Goal: Information Seeking & Learning: Learn about a topic

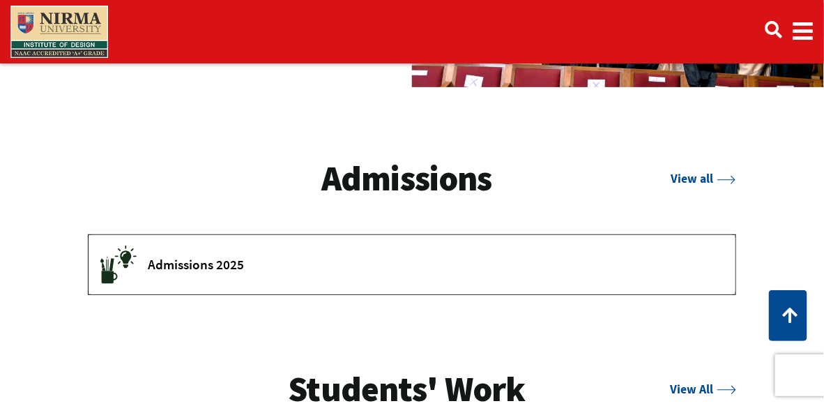
scroll to position [1813, 0]
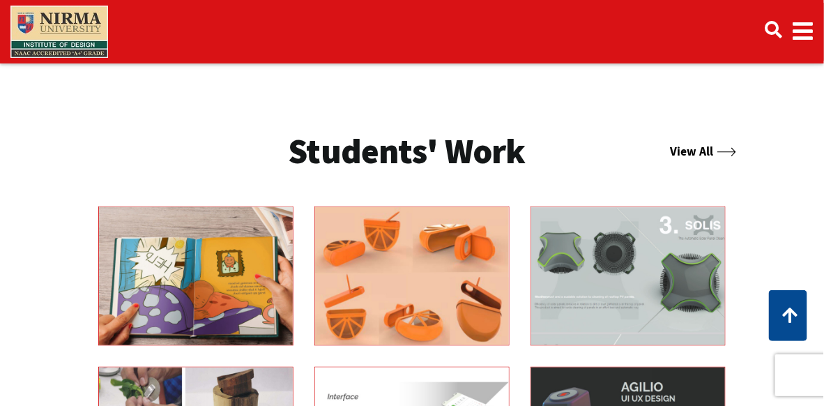
click at [674, 147] on link "View All" at bounding box center [704, 151] width 66 height 15
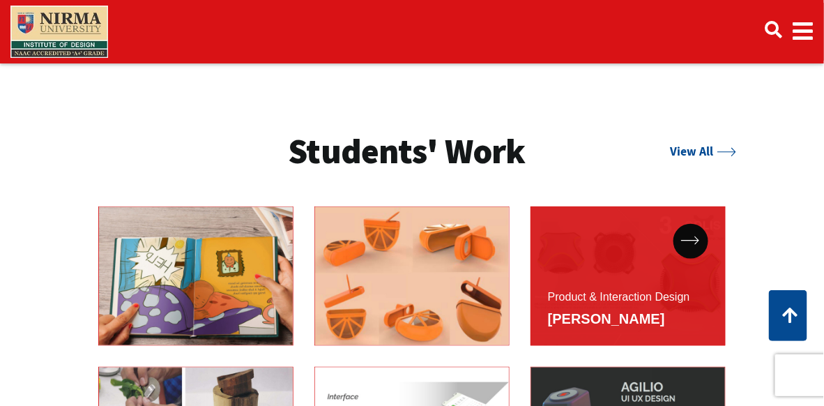
scroll to position [1883, 0]
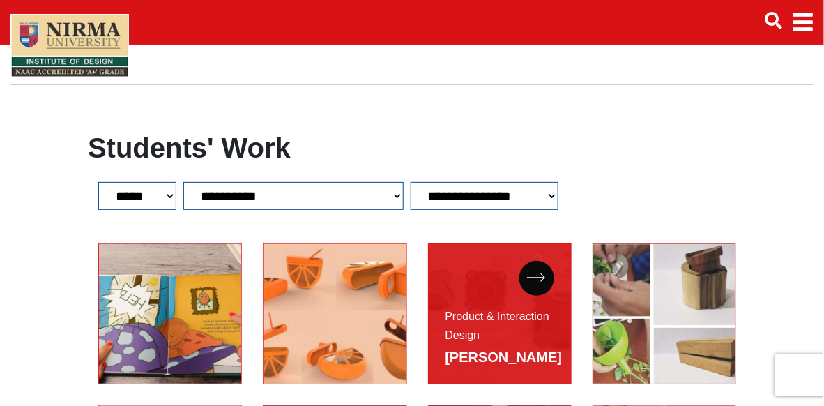
scroll to position [70, 0]
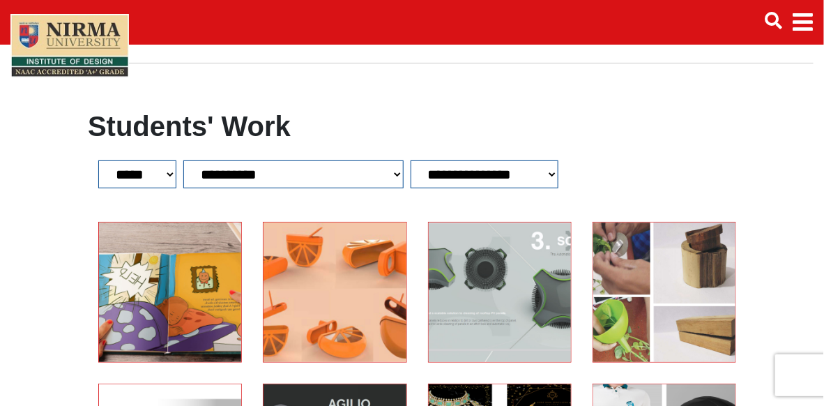
click at [392, 178] on select "**********" at bounding box center [293, 174] width 220 height 28
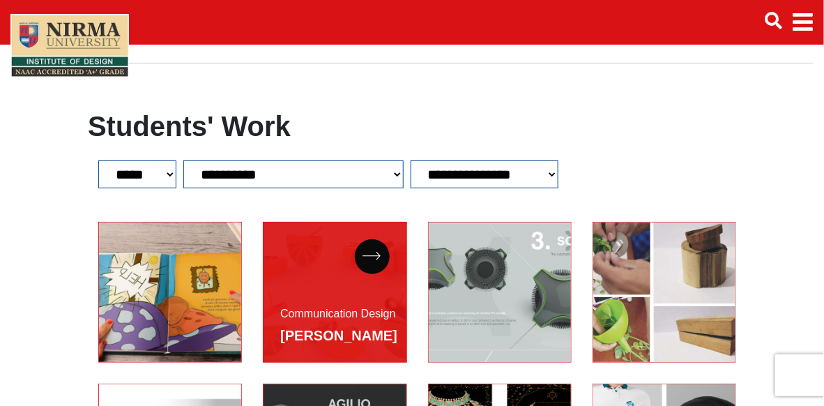
select select "**"
click at [183, 160] on select "**********" at bounding box center [293, 174] width 220 height 28
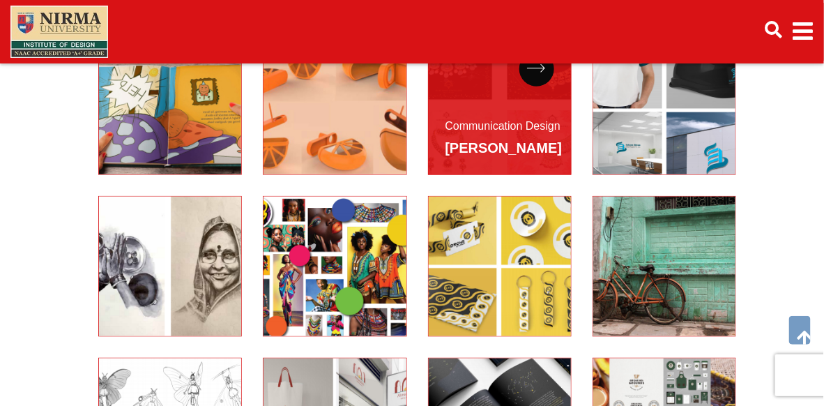
scroll to position [279, 0]
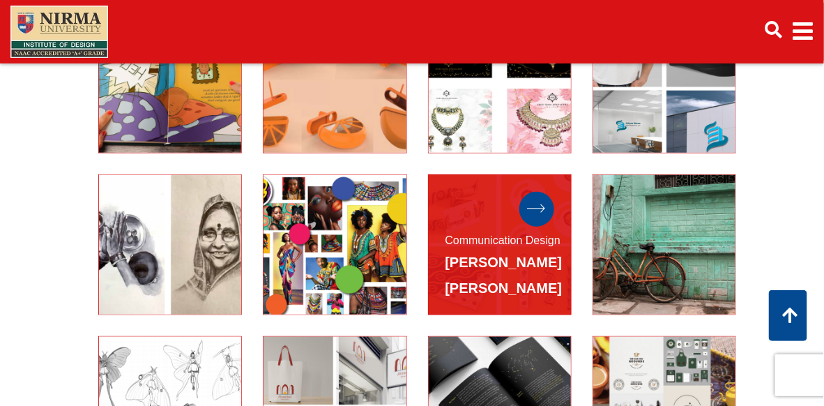
click at [551, 202] on div at bounding box center [537, 209] width 35 height 35
click at [540, 211] on icon at bounding box center [536, 208] width 19 height 9
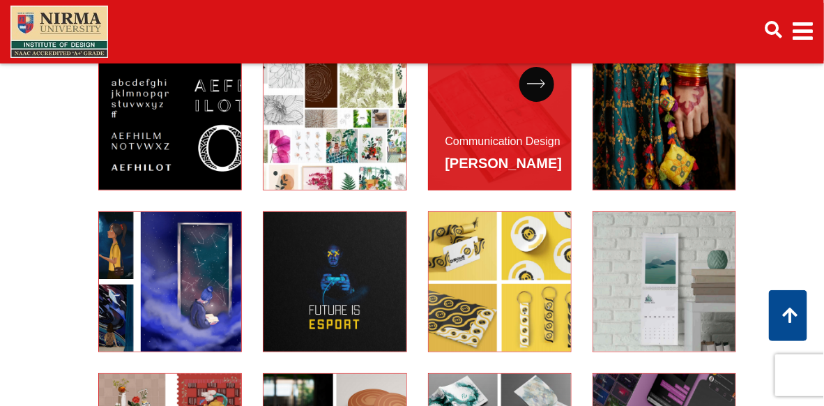
scroll to position [1395, 0]
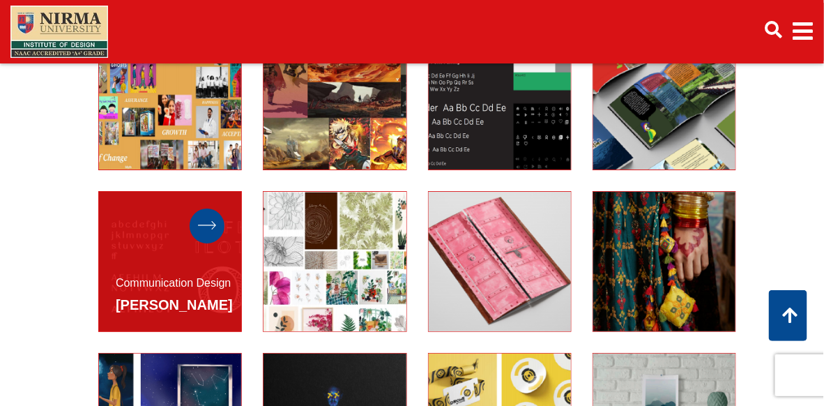
click at [201, 222] on icon at bounding box center [207, 225] width 19 height 9
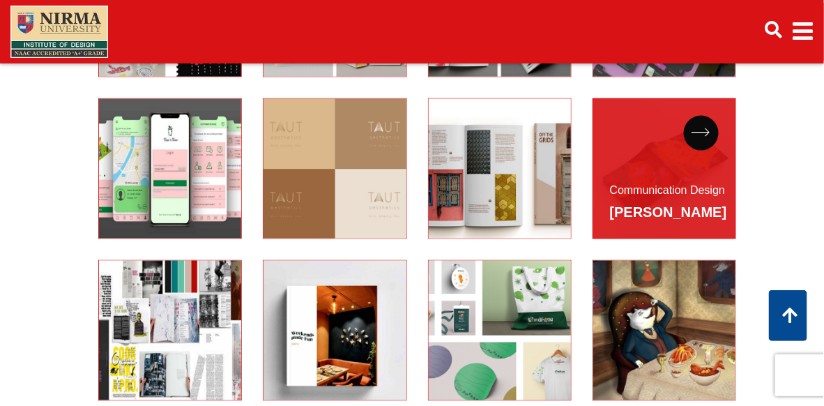
scroll to position [1953, 0]
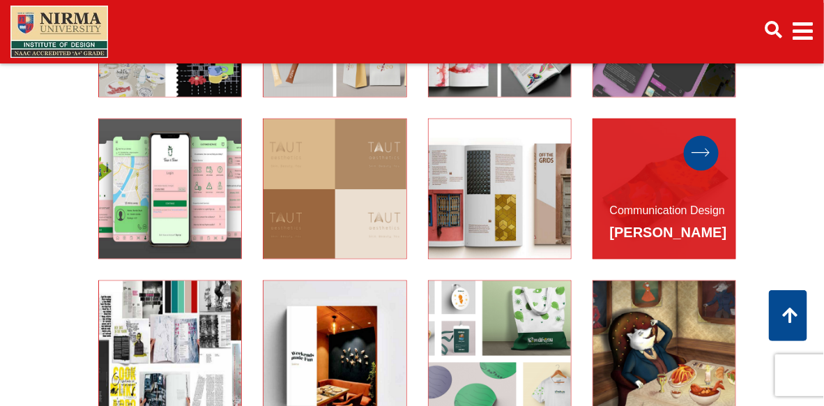
click at [694, 149] on icon at bounding box center [701, 153] width 19 height 9
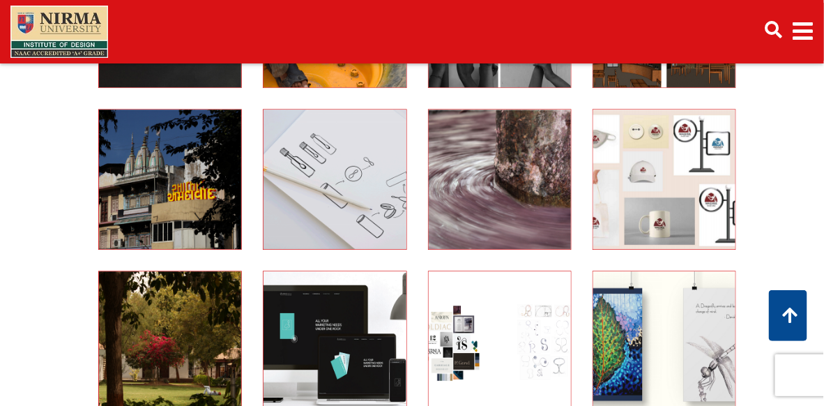
scroll to position [2427, 0]
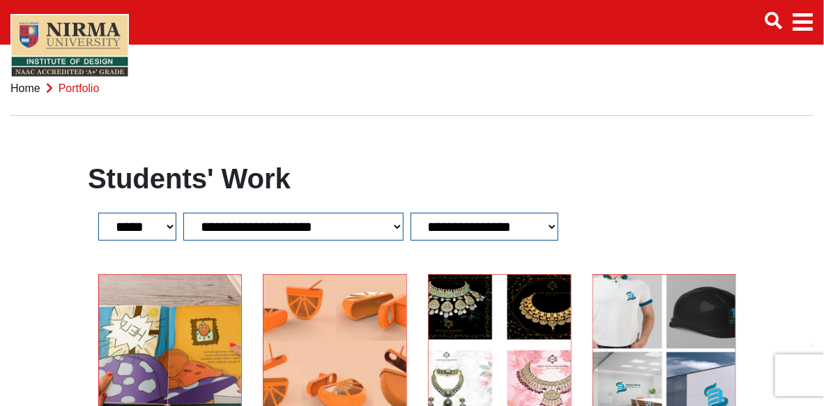
scroll to position [0, 0]
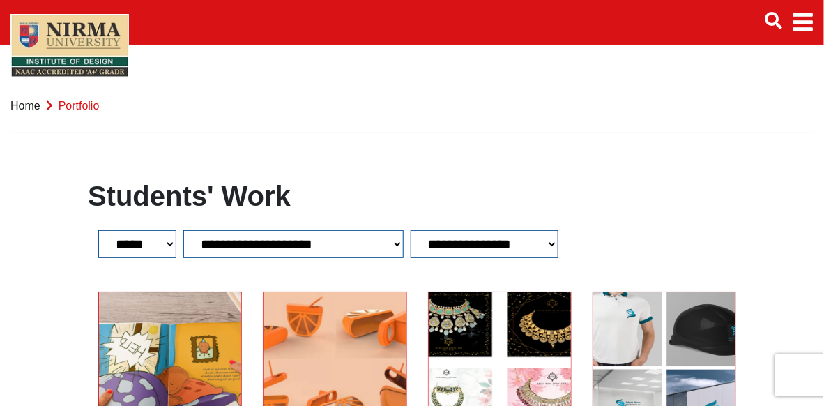
click at [464, 241] on select "**********" at bounding box center [485, 244] width 148 height 28
drag, startPoint x: 486, startPoint y: 149, endPoint x: 477, endPoint y: 171, distance: 23.4
click at [356, 241] on select "**********" at bounding box center [293, 244] width 220 height 28
select select
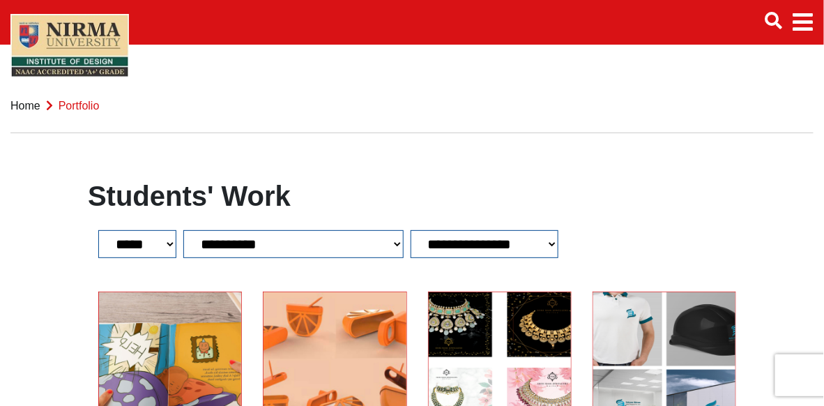
click at [183, 230] on select "**********" at bounding box center [293, 244] width 220 height 28
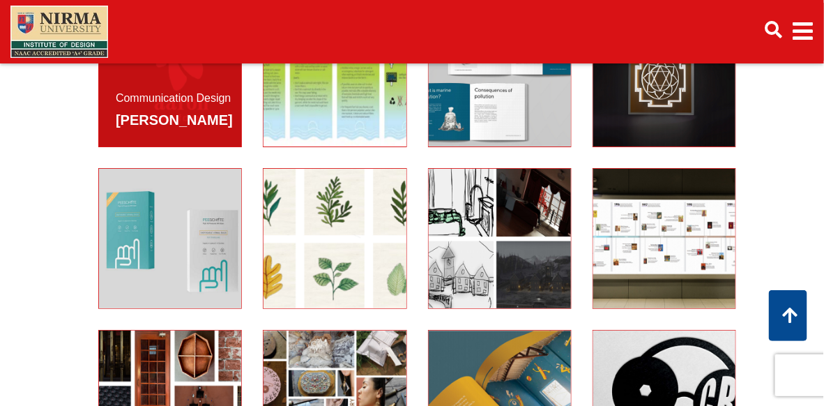
scroll to position [1465, 0]
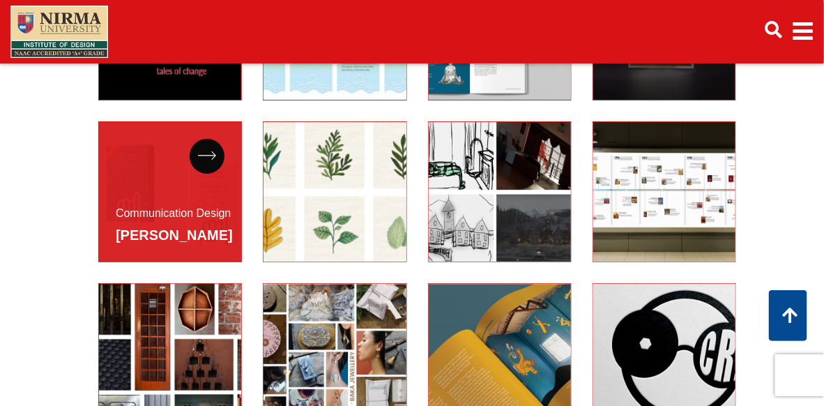
click at [145, 190] on div "Communication Design Gargi Soni" at bounding box center [170, 191] width 144 height 141
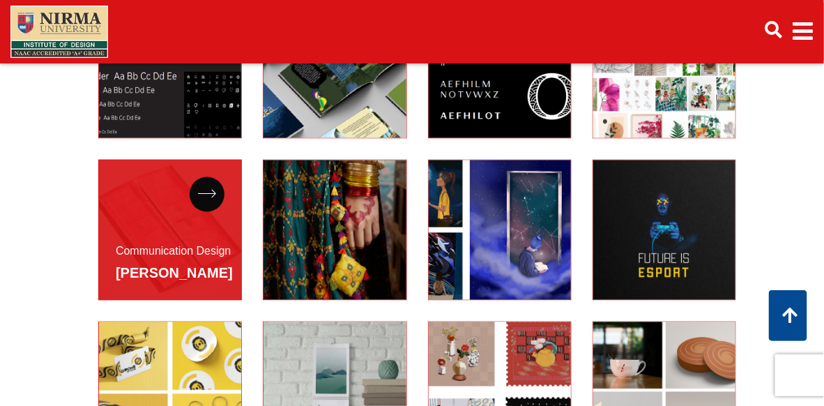
scroll to position [2092, 0]
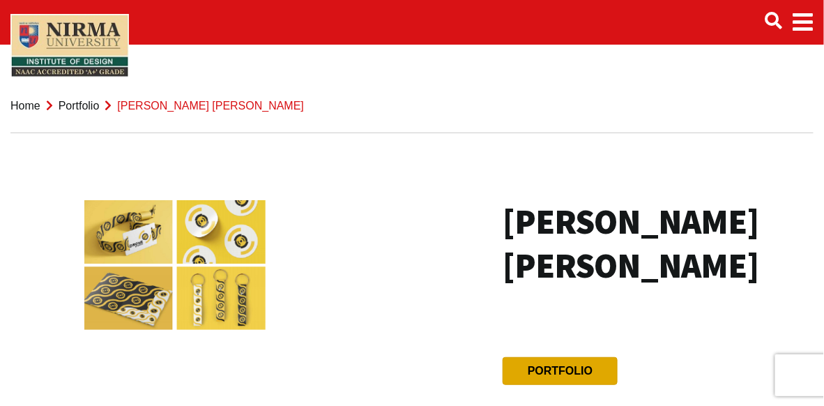
click at [587, 365] on link "Portfolio" at bounding box center [560, 371] width 65 height 12
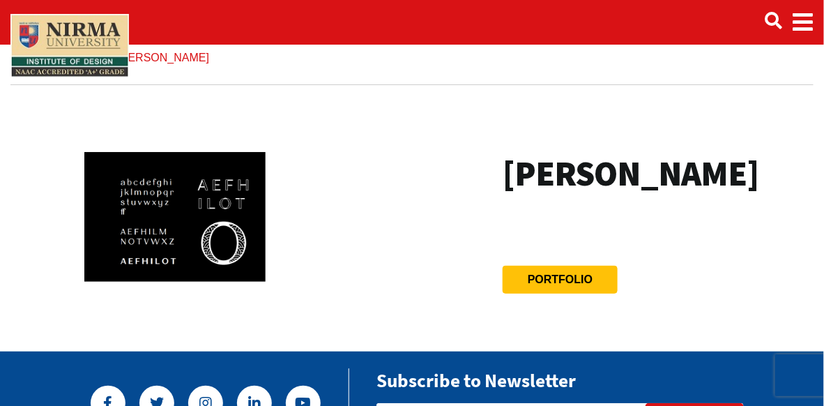
scroll to position [70, 0]
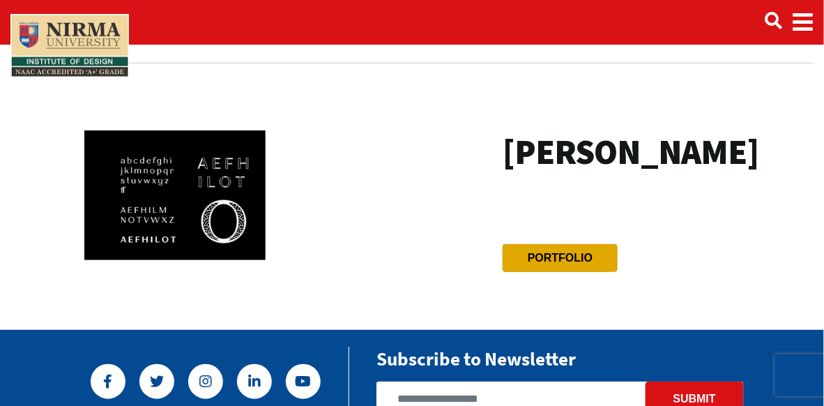
click at [540, 272] on btn "Portfolio" at bounding box center [560, 258] width 115 height 28
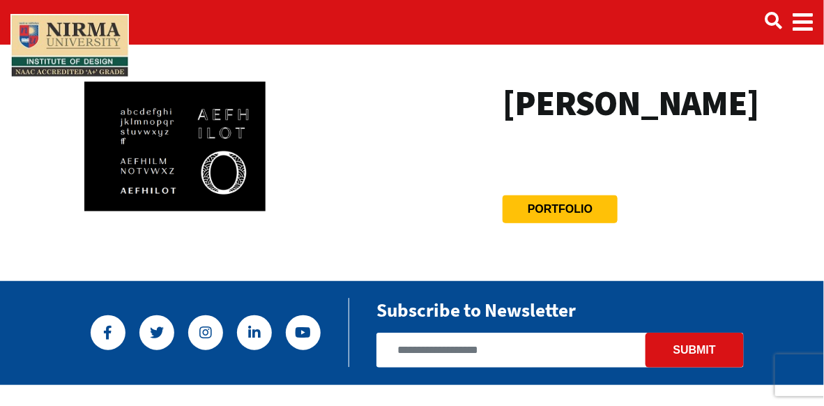
scroll to position [139, 0]
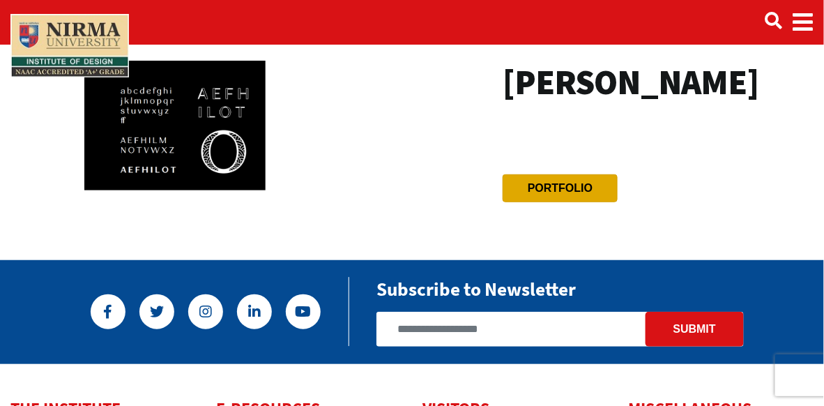
click at [543, 194] on link "Portfolio" at bounding box center [560, 188] width 65 height 12
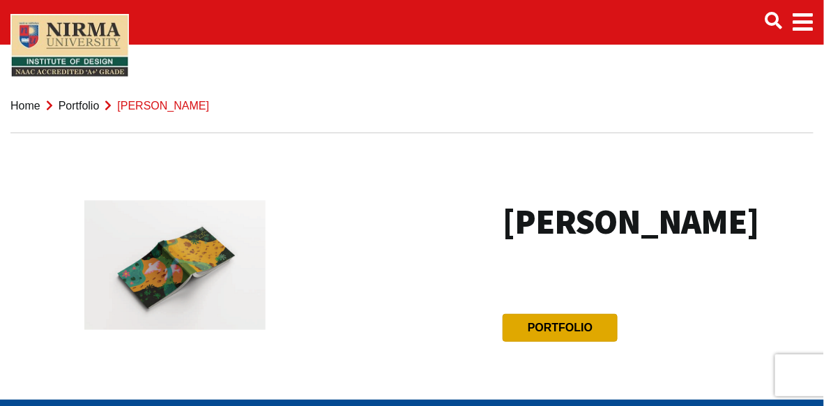
click at [547, 325] on link "Portfolio" at bounding box center [560, 327] width 65 height 12
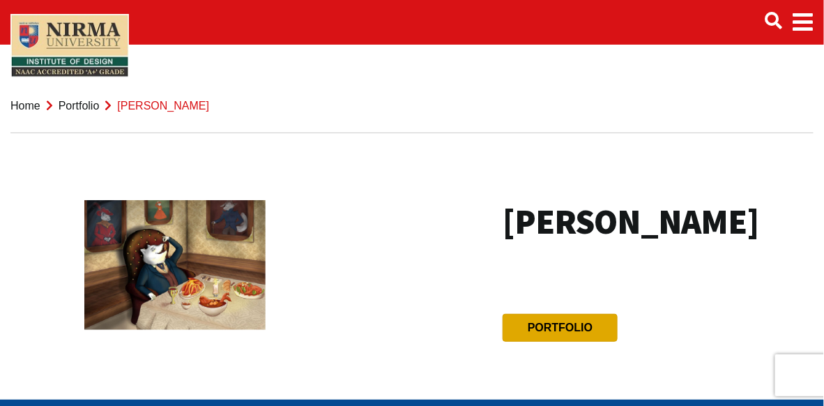
click at [556, 333] on link "Portfolio" at bounding box center [560, 327] width 65 height 12
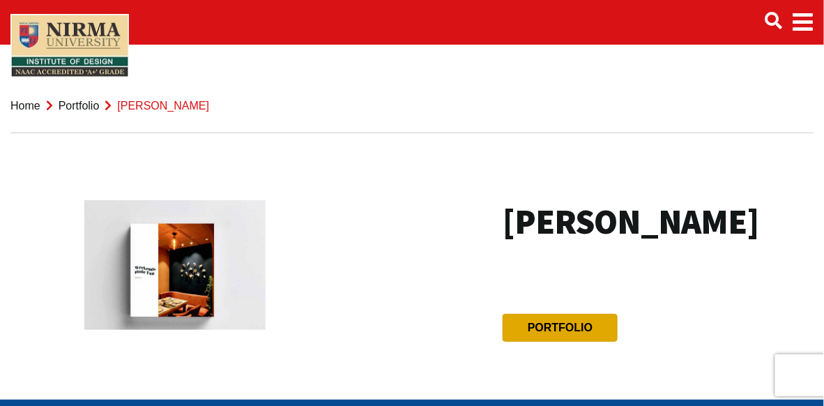
click at [574, 333] on link "Portfolio" at bounding box center [560, 327] width 65 height 12
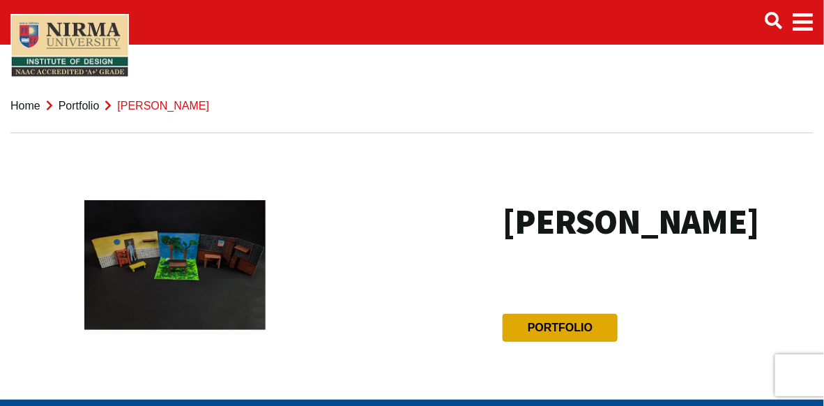
click at [597, 342] on btn "Portfolio" at bounding box center [560, 328] width 115 height 28
click at [573, 333] on link "Portfolio" at bounding box center [560, 327] width 65 height 12
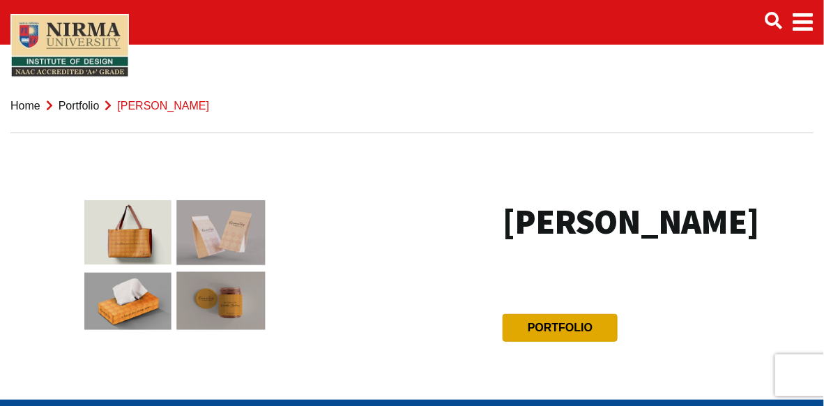
click at [577, 336] on btn "Portfolio" at bounding box center [560, 328] width 115 height 28
click at [559, 324] on link "Portfolio" at bounding box center [560, 327] width 65 height 12
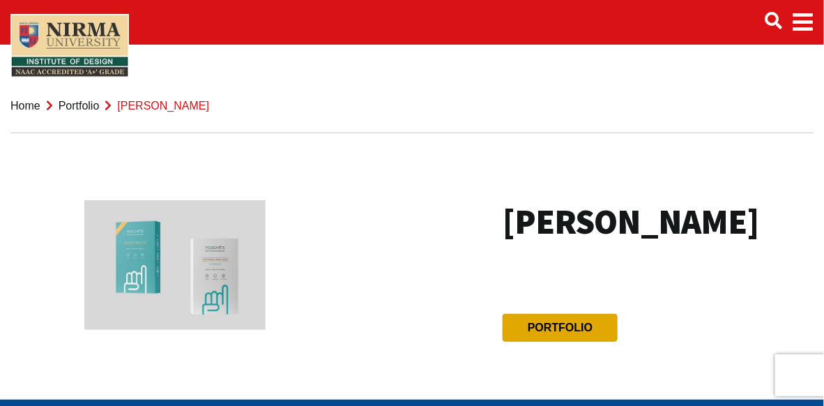
click at [593, 324] on btn "Portfolio" at bounding box center [560, 328] width 115 height 28
click at [554, 331] on link "Portfolio" at bounding box center [560, 327] width 65 height 12
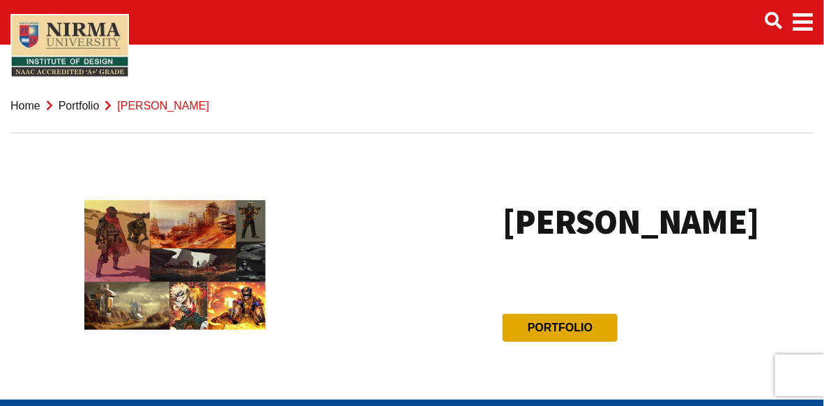
click at [558, 342] on btn "Portfolio" at bounding box center [560, 328] width 115 height 28
click at [553, 333] on link "Portfolio" at bounding box center [560, 327] width 65 height 12
